Goal: Task Accomplishment & Management: Manage account settings

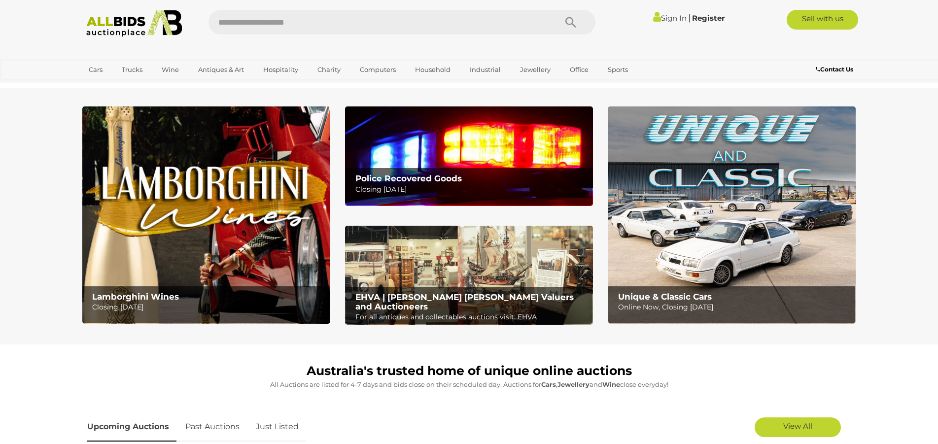
click at [663, 19] on link "Sign In" at bounding box center [670, 17] width 34 height 9
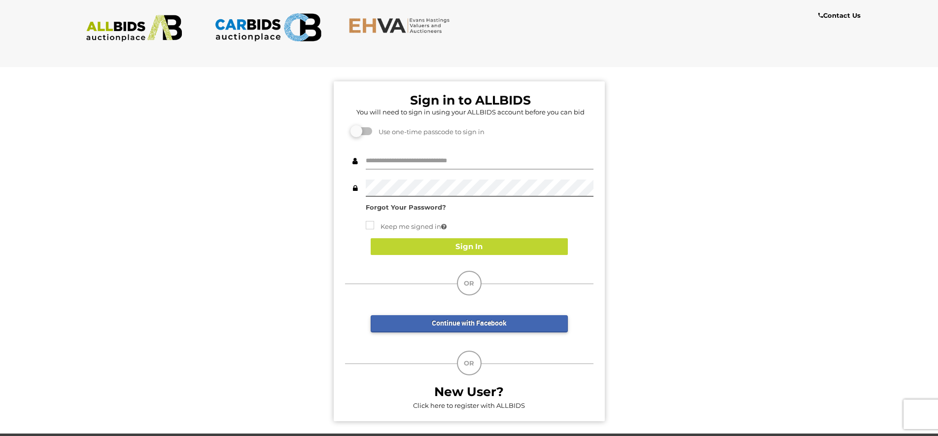
click at [375, 162] on input "text" at bounding box center [480, 160] width 228 height 17
click at [368, 166] on input "text" at bounding box center [480, 160] width 228 height 17
click at [400, 159] on input "text" at bounding box center [480, 160] width 228 height 17
click at [364, 162] on span at bounding box center [355, 160] width 21 height 17
click at [383, 160] on input "text" at bounding box center [480, 160] width 228 height 17
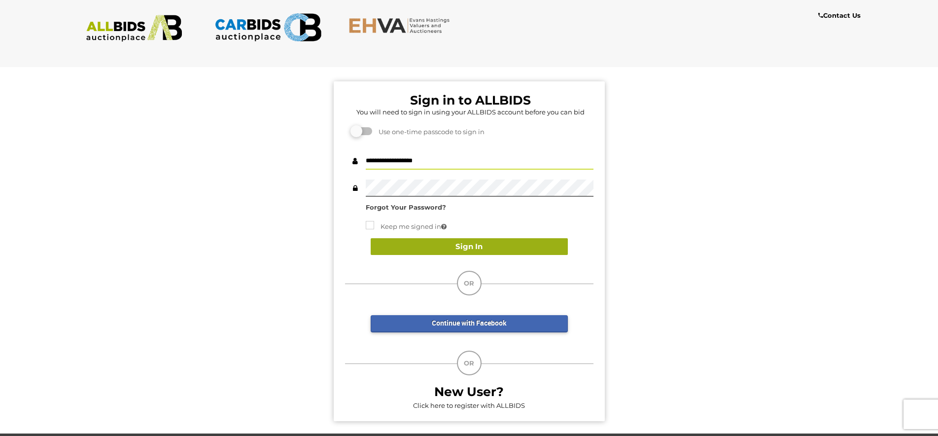
type input "**********"
click at [466, 246] on button "Sign In" at bounding box center [469, 246] width 197 height 17
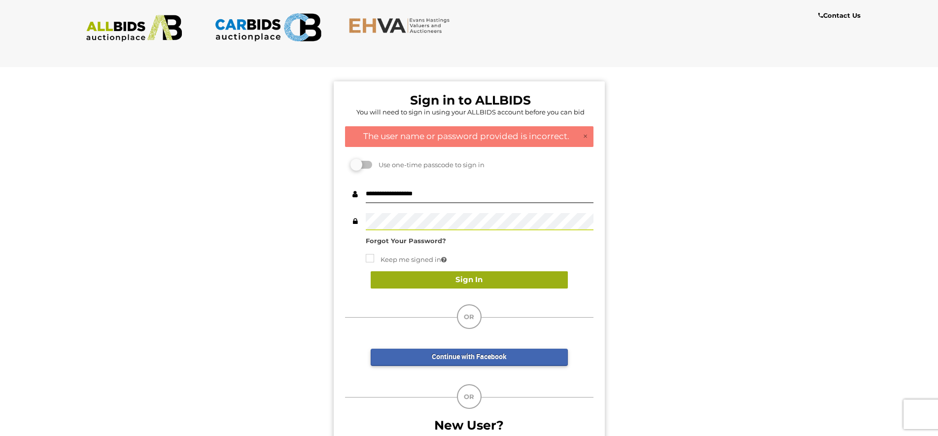
click at [486, 281] on button "Sign In" at bounding box center [469, 279] width 197 height 17
click at [475, 279] on button "Sign In" at bounding box center [469, 279] width 197 height 17
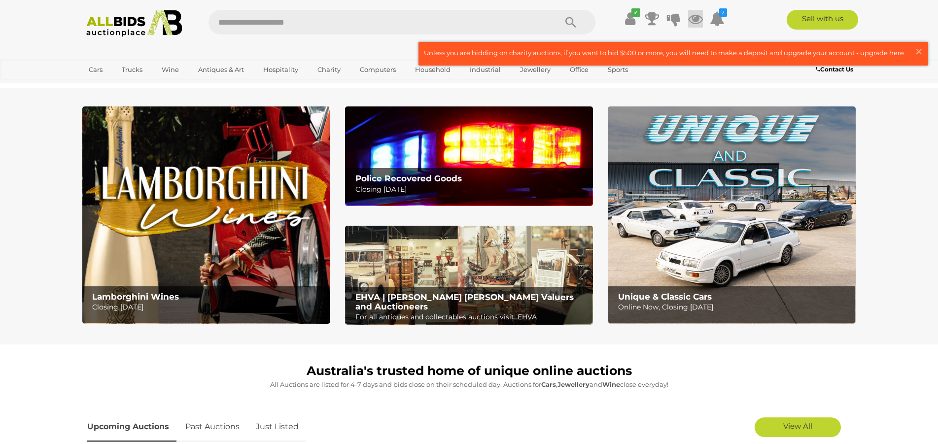
click at [698, 19] on icon at bounding box center [695, 19] width 15 height 18
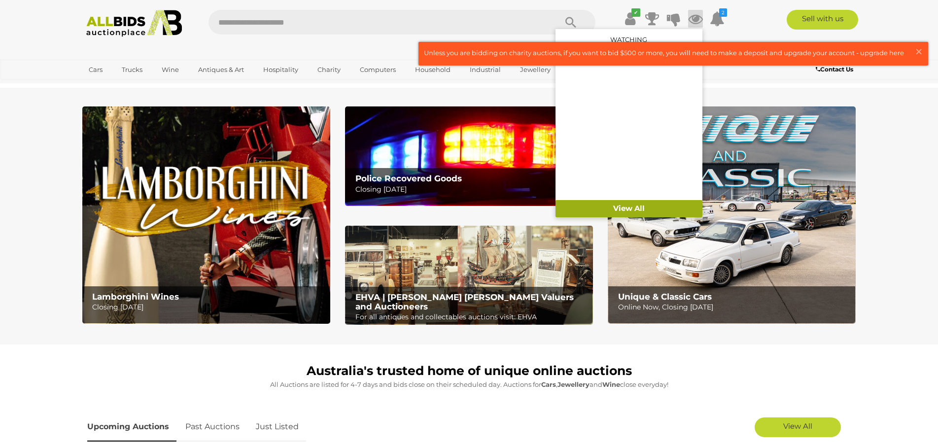
click at [621, 208] on link "View All" at bounding box center [629, 208] width 147 height 17
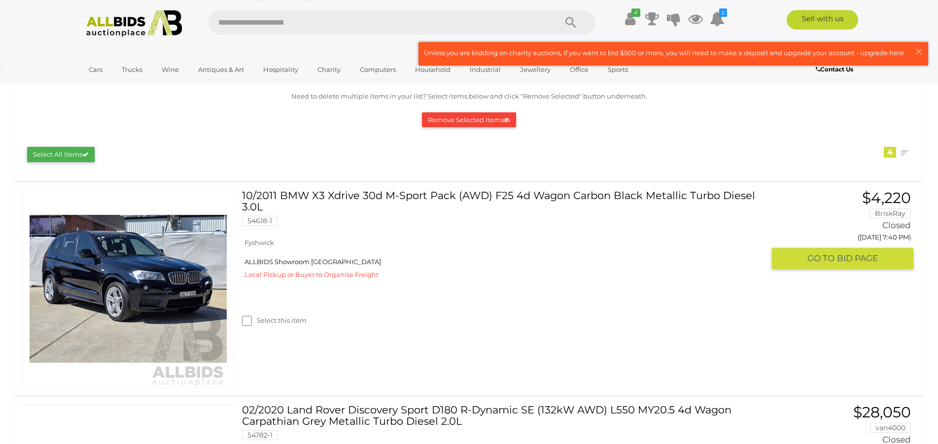
scroll to position [101, 0]
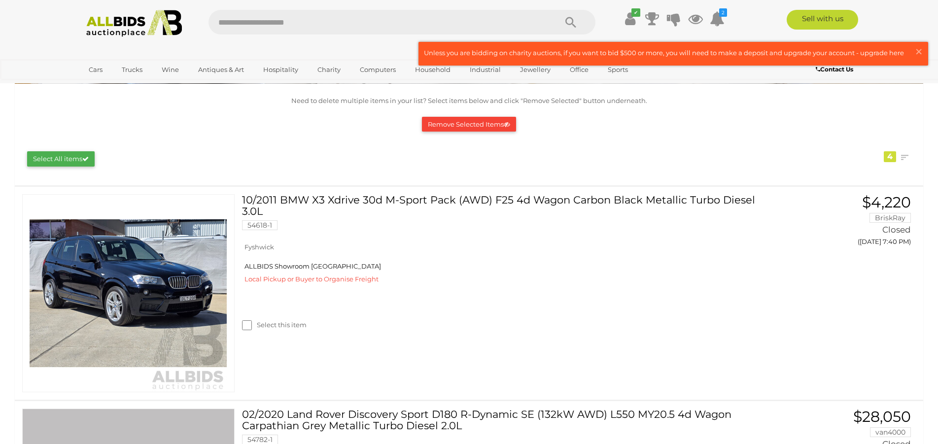
click at [466, 125] on button "Remove Selected Items" at bounding box center [469, 124] width 94 height 15
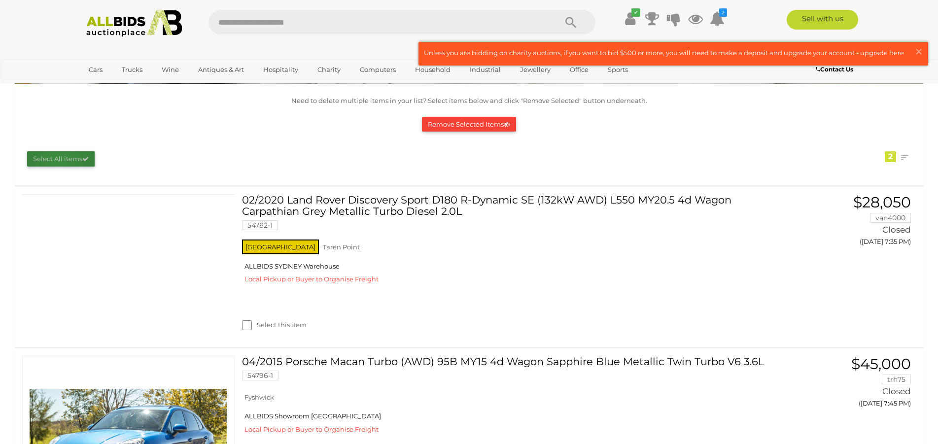
click at [59, 158] on button "Select All items" at bounding box center [61, 158] width 68 height 15
click at [457, 122] on button "Remove Selected Items" at bounding box center [469, 124] width 94 height 15
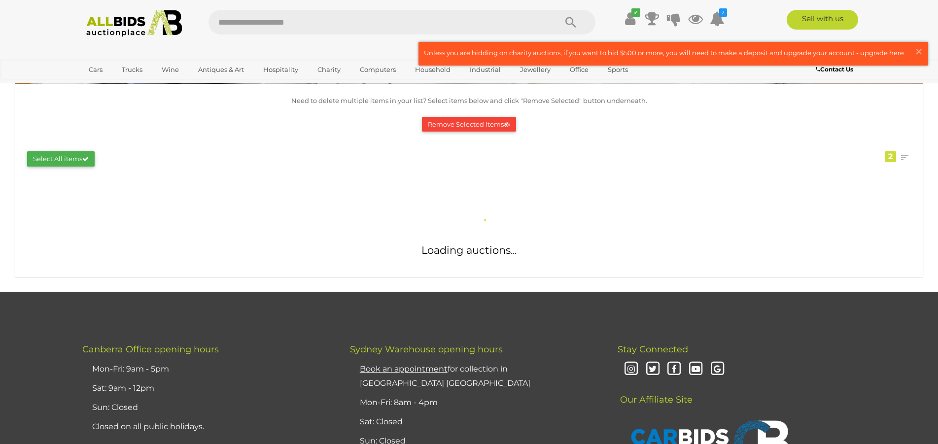
scroll to position [0, 0]
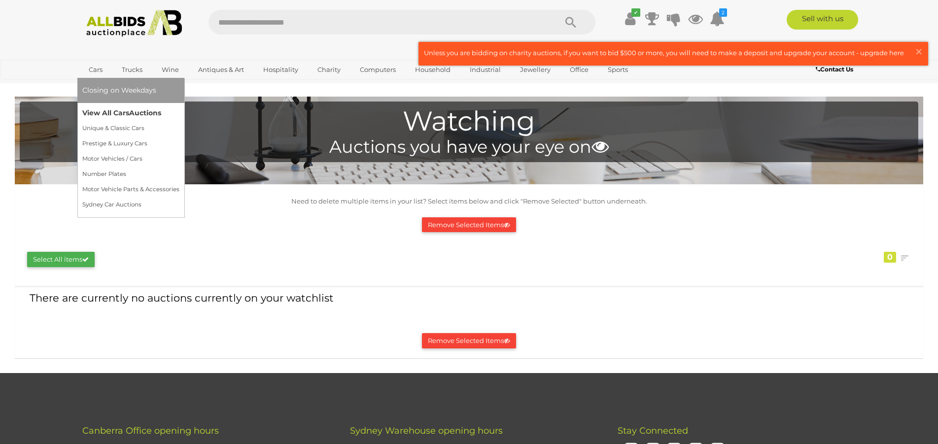
click at [105, 116] on link "View All Cars Auctions" at bounding box center [130, 113] width 97 height 15
